Goal: Information Seeking & Learning: Find contact information

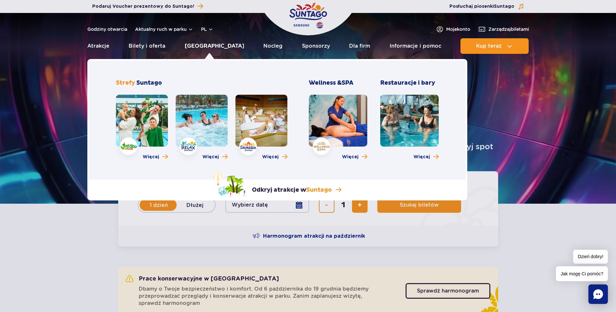
click at [203, 45] on link "[GEOGRAPHIC_DATA]" at bounding box center [214, 46] width 59 height 16
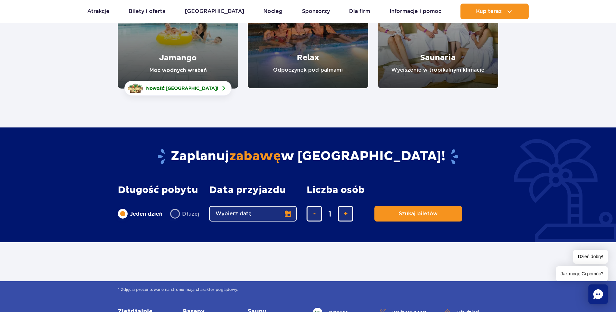
scroll to position [97, 0]
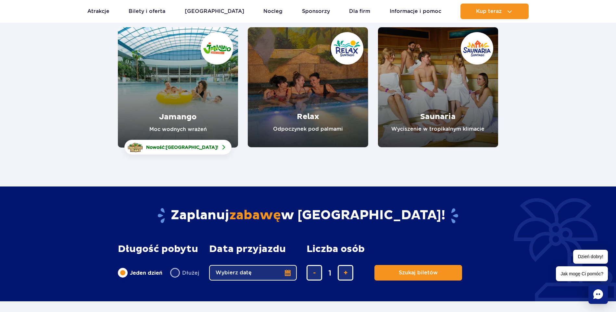
click at [335, 103] on link "Relax" at bounding box center [308, 87] width 120 height 120
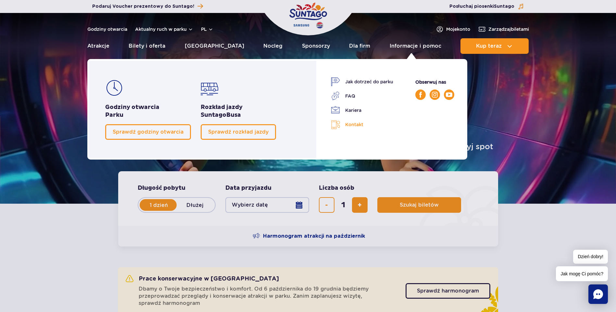
click at [354, 123] on link "Kontakt" at bounding box center [362, 124] width 62 height 9
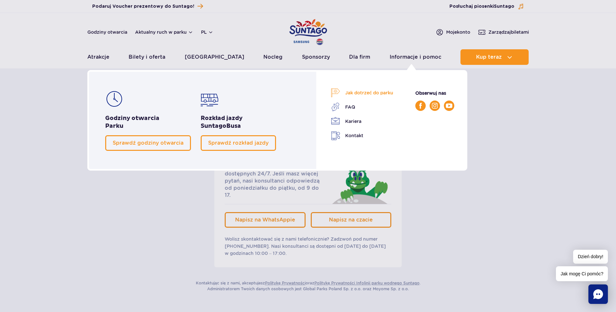
click at [374, 95] on link "Jak dotrzeć do parku" at bounding box center [362, 92] width 62 height 9
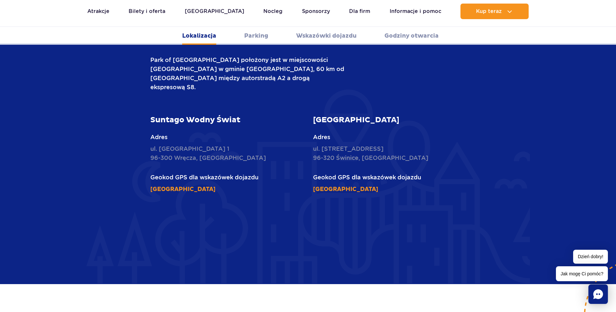
scroll to position [389, 0]
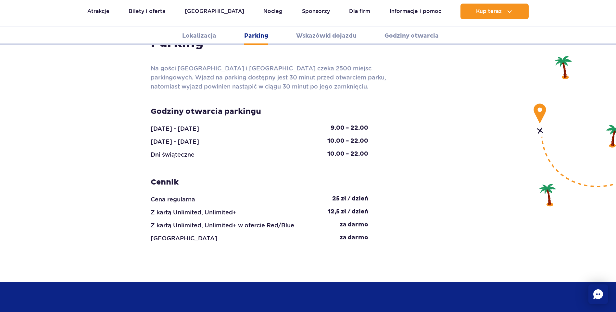
scroll to position [779, 0]
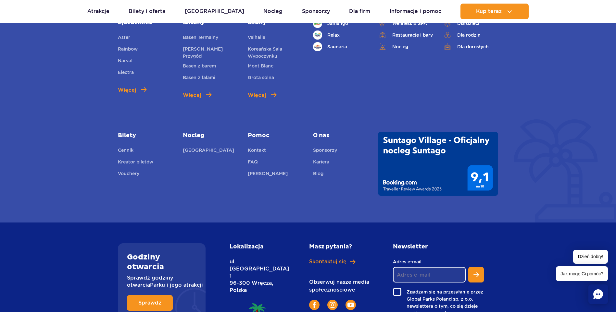
scroll to position [1743, 0]
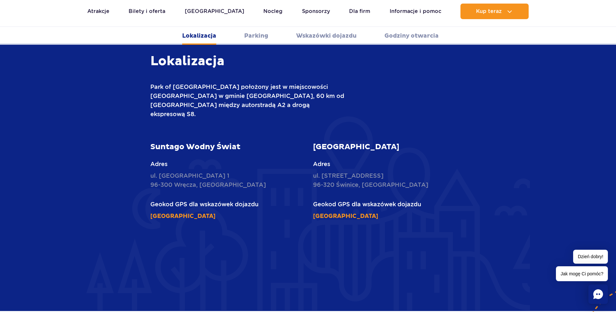
scroll to position [218, 0]
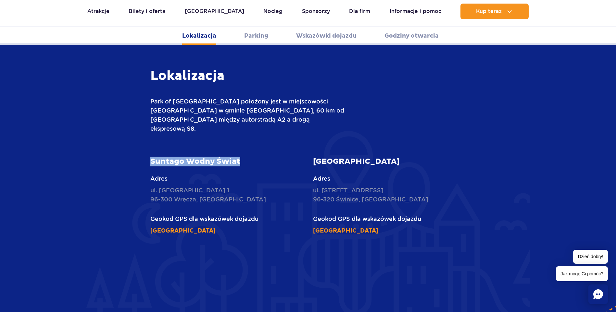
drag, startPoint x: 150, startPoint y: 143, endPoint x: 250, endPoint y: 149, distance: 100.1
click at [250, 157] on div "Suntago Wodny Świat Adres ul. Nowy Świat 1 96-300 Wręcza, Polska Geokod GPS dla…" at bounding box center [226, 196] width 163 height 79
copy strong "Suntago Wodny Świat"
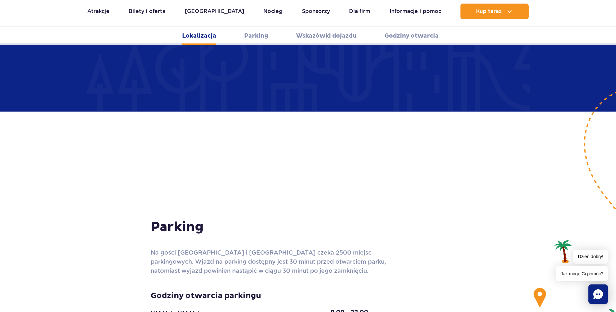
scroll to position [380, 0]
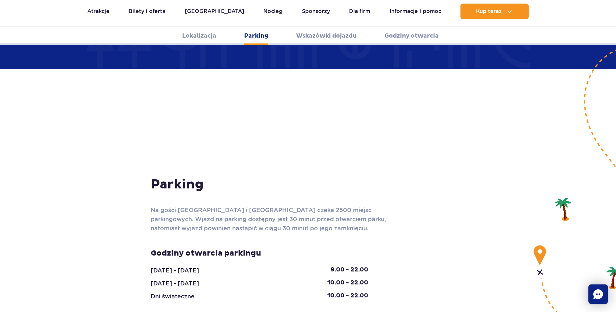
scroll to position [578, 0]
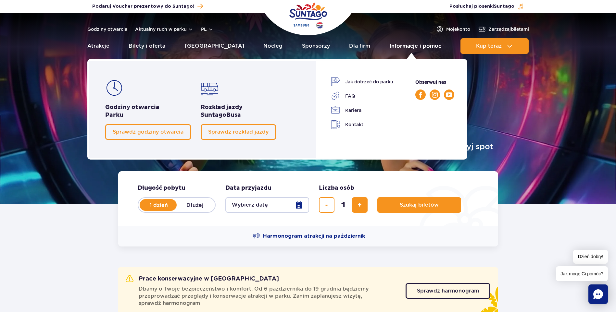
click at [404, 46] on link "Informacje i pomoc" at bounding box center [415, 46] width 52 height 16
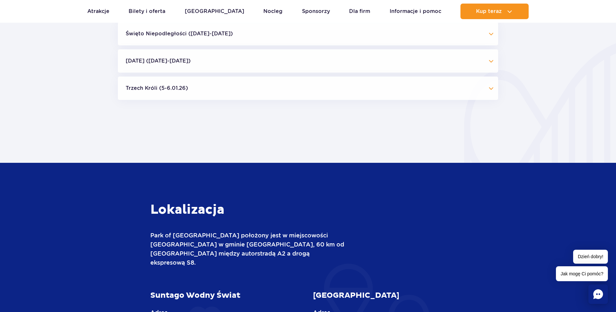
scroll to position [909, 0]
